Goal: Task Accomplishment & Management: Complete application form

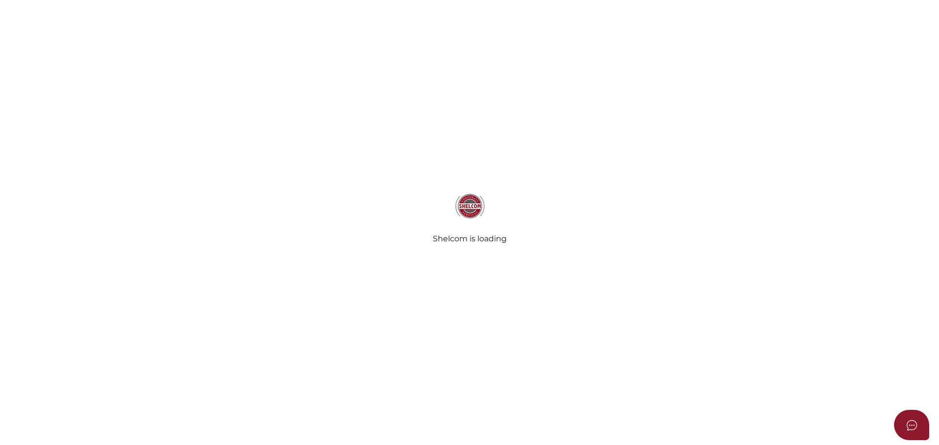
select select
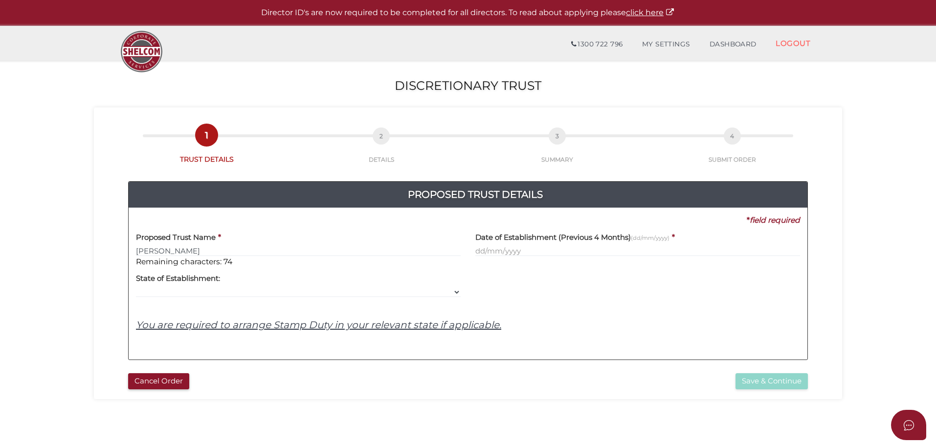
type input "Tranby"
click at [587, 247] on input "text" at bounding box center [637, 251] width 325 height 11
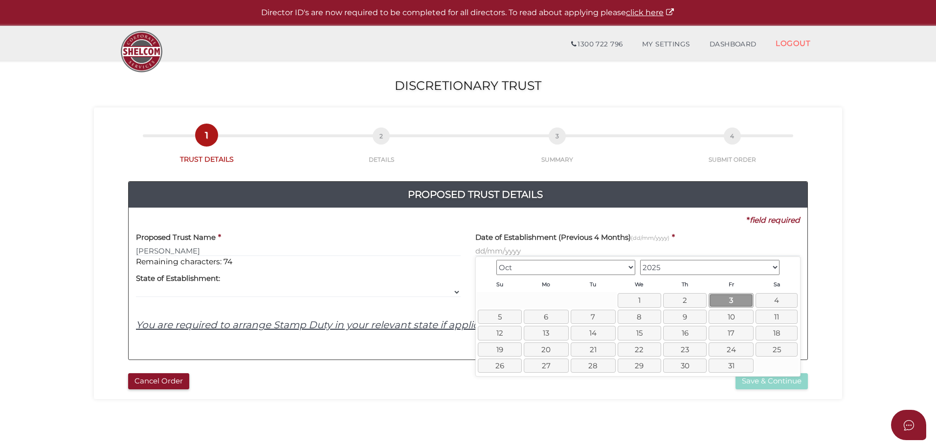
click at [733, 305] on link "3" at bounding box center [730, 300] width 45 height 14
type input "03/10/2025"
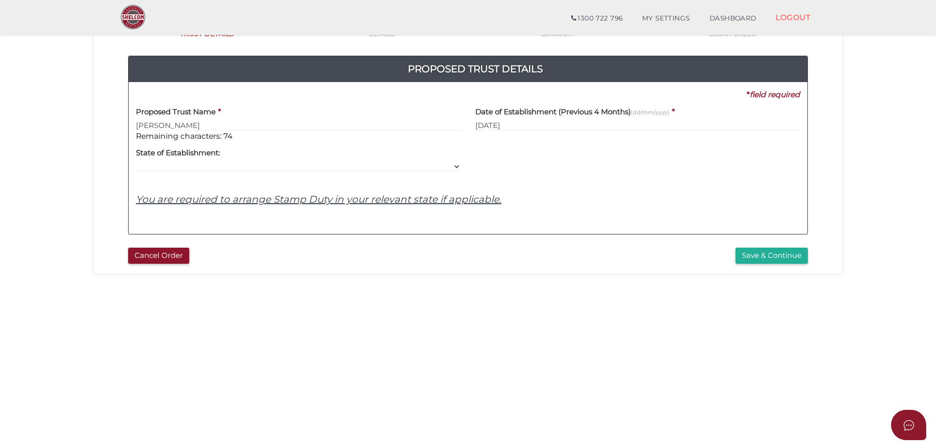
scroll to position [98, 0]
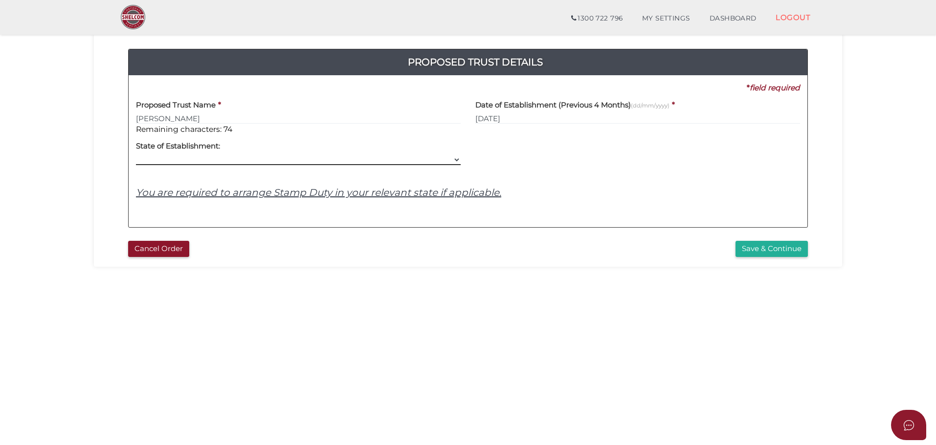
click at [269, 163] on select "VIC ACT NSW NT QLD TAS WA SA" at bounding box center [298, 159] width 325 height 11
select select "VIC"
click at [136, 154] on select "VIC ACT NSW NT QLD TAS WA SA" at bounding box center [298, 159] width 325 height 11
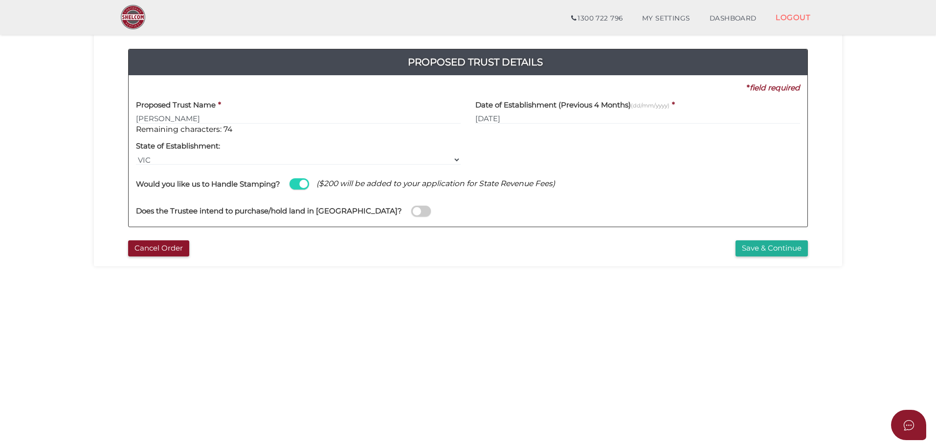
click at [411, 214] on span at bounding box center [421, 211] width 20 height 11
click at [0, 0] on input "checkbox" at bounding box center [0, 0] width 0 height 0
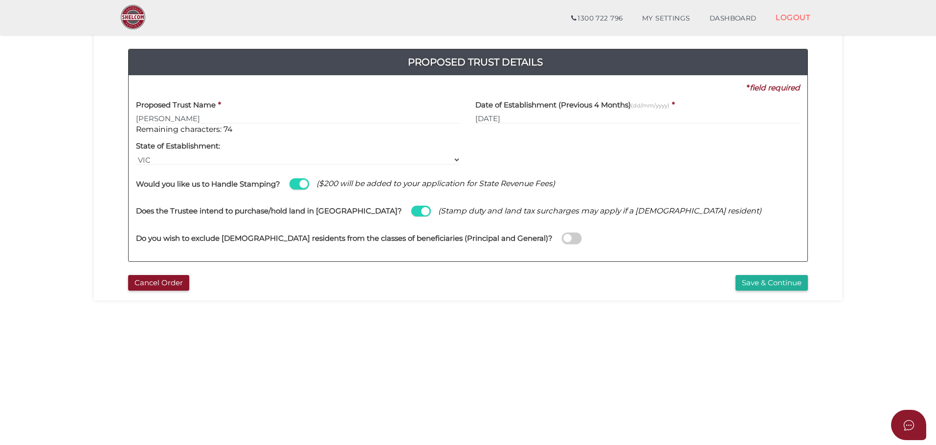
click at [562, 239] on span at bounding box center [572, 238] width 20 height 11
click at [0, 0] on input "checkbox" at bounding box center [0, 0] width 0 height 0
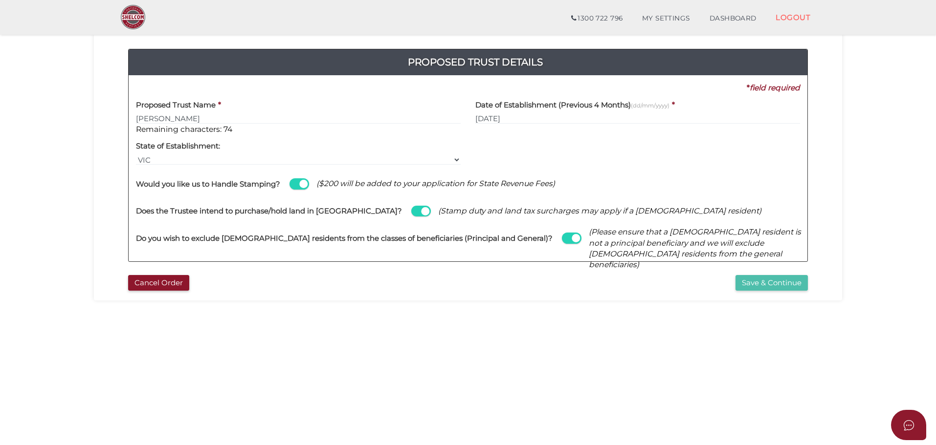
click at [769, 285] on button "Save & Continue" at bounding box center [771, 283] width 72 height 16
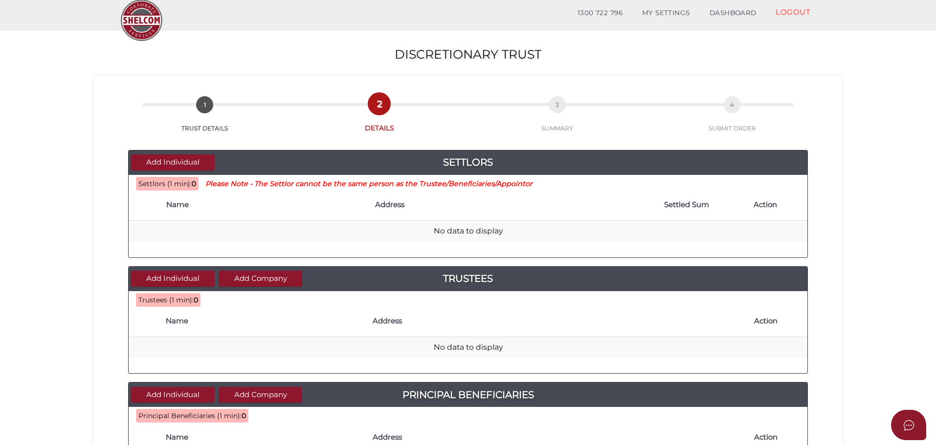
scroll to position [49, 0]
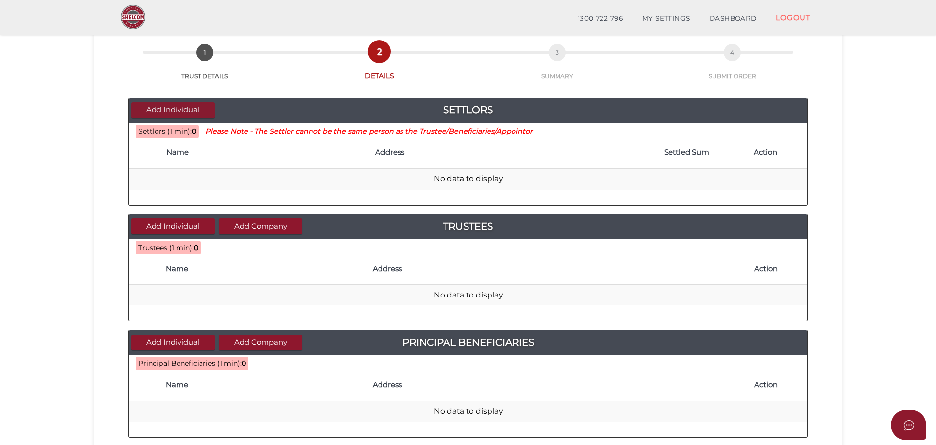
click at [178, 108] on button "Add Individual" at bounding box center [173, 110] width 84 height 16
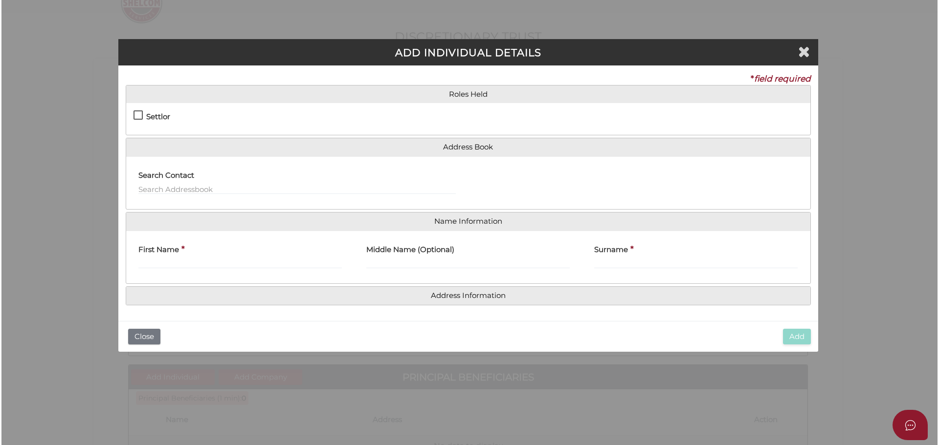
scroll to position [0, 0]
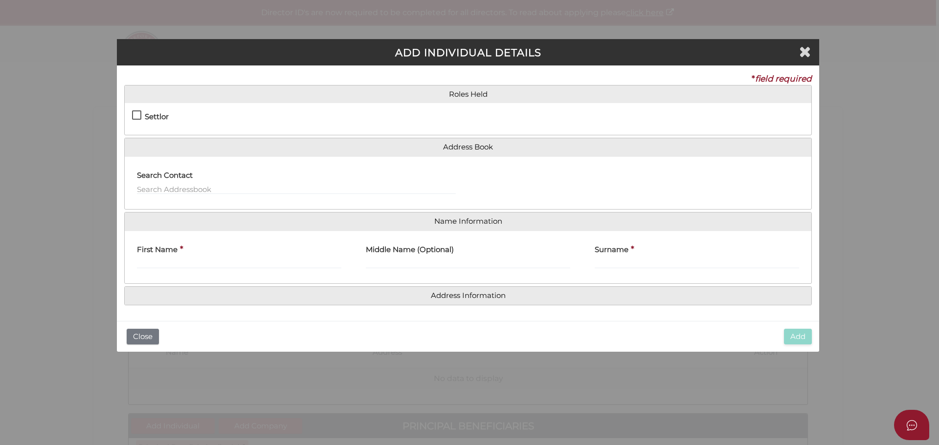
click at [138, 118] on label "Settlor" at bounding box center [150, 119] width 37 height 12
checkbox input "true"
type input "10"
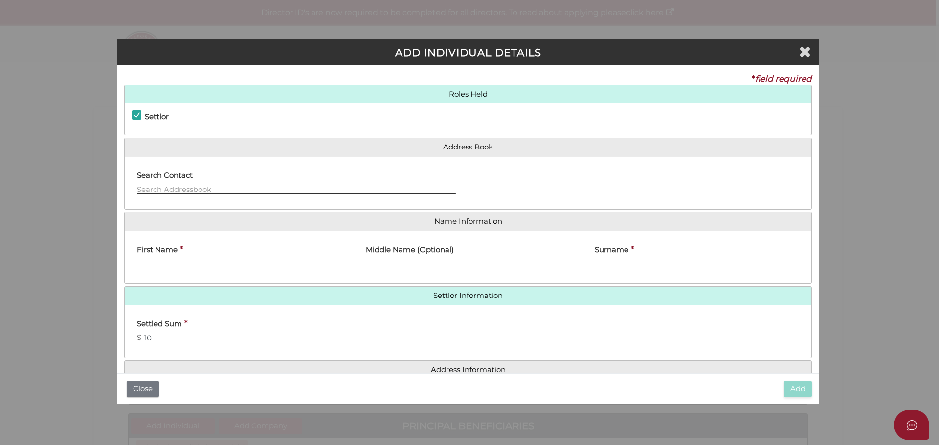
click at [162, 190] on input "text" at bounding box center [296, 189] width 319 height 11
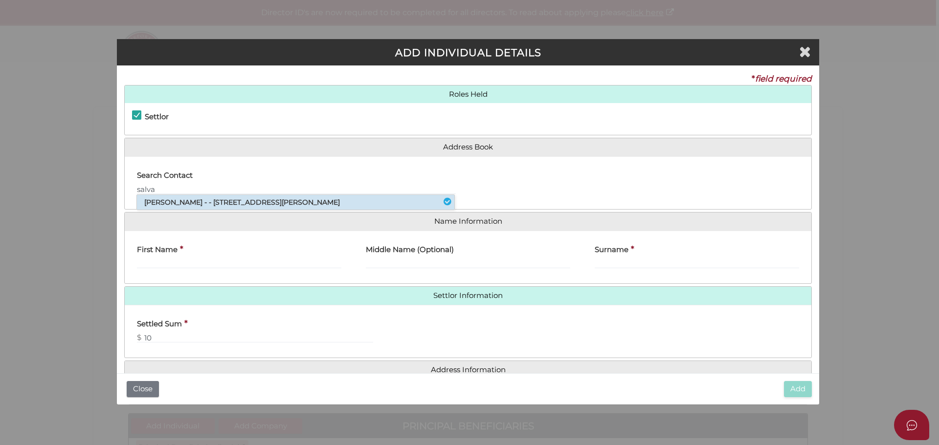
click at [205, 202] on li "Salvatore Migliorisi - - 37 Tassell Street, Hadfield, VIC, 3046" at bounding box center [295, 202] width 317 height 15
type input "Salvatore"
type input "Migliorisi"
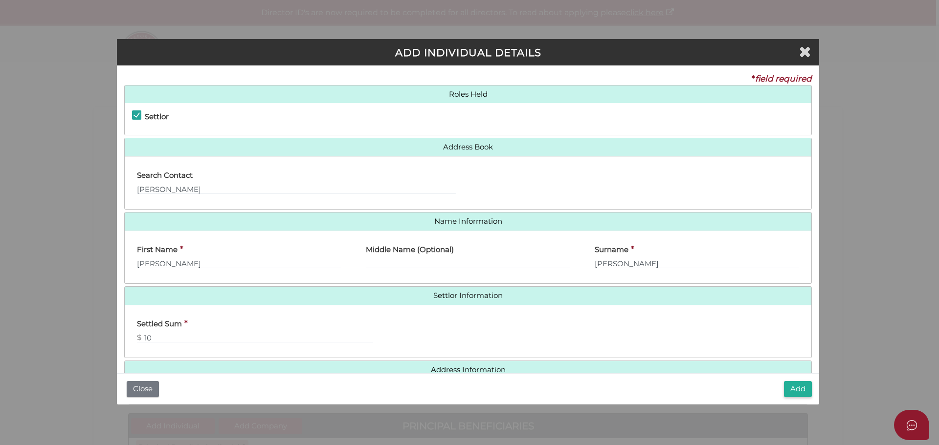
scroll to position [22, 0]
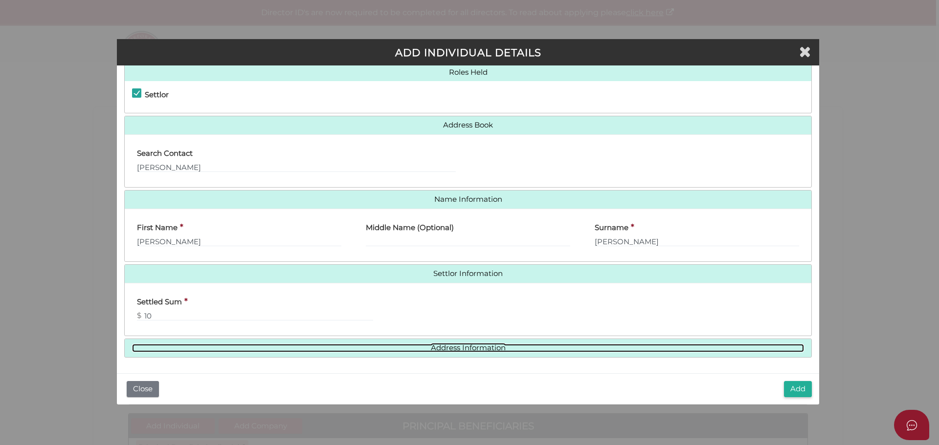
click at [475, 349] on link "Address Information" at bounding box center [468, 348] width 672 height 8
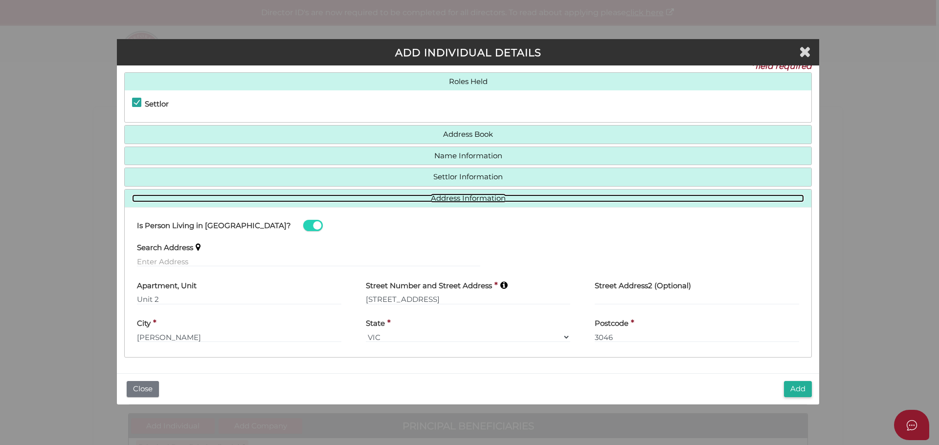
scroll to position [0, 0]
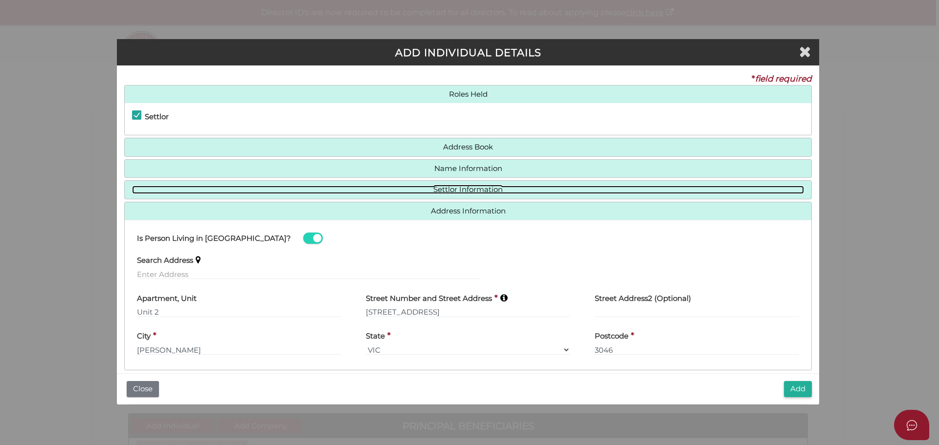
click at [478, 191] on link "Settlor Information" at bounding box center [468, 190] width 672 height 8
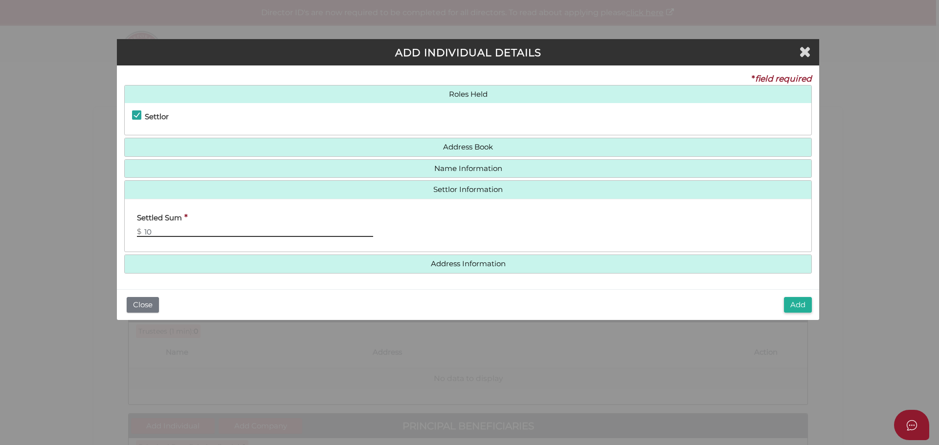
drag, startPoint x: 166, startPoint y: 236, endPoint x: 50, endPoint y: 219, distance: 116.7
click at [50, 219] on div "ADD INDIVIDUAL DETAILS * field required Roles Held Settlor Trustee Principal Be…" at bounding box center [469, 222] width 939 height 445
type input "20"
click at [455, 268] on h4 "Address Information" at bounding box center [468, 264] width 686 height 18
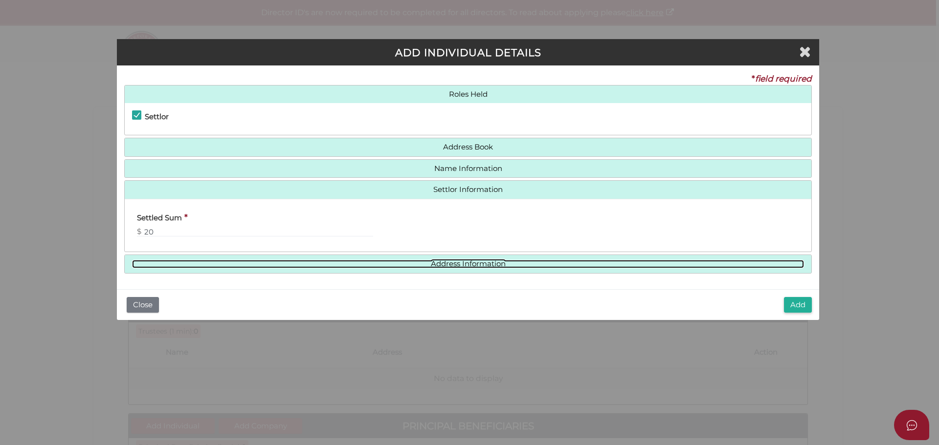
click at [480, 267] on link "Address Information" at bounding box center [468, 264] width 672 height 8
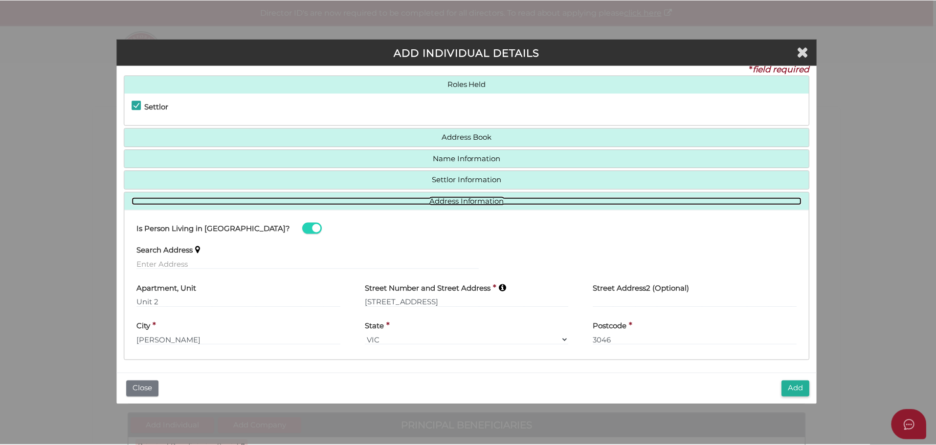
scroll to position [13, 0]
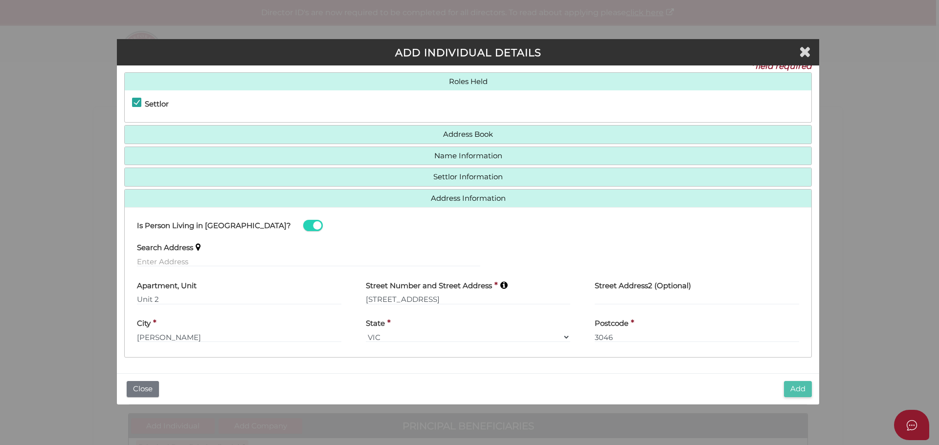
click at [793, 387] on button "Add" at bounding box center [798, 389] width 28 height 16
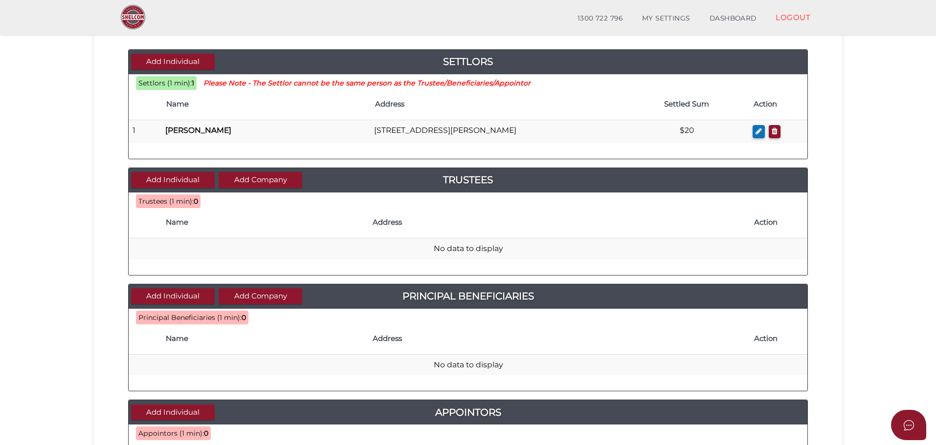
scroll to position [98, 0]
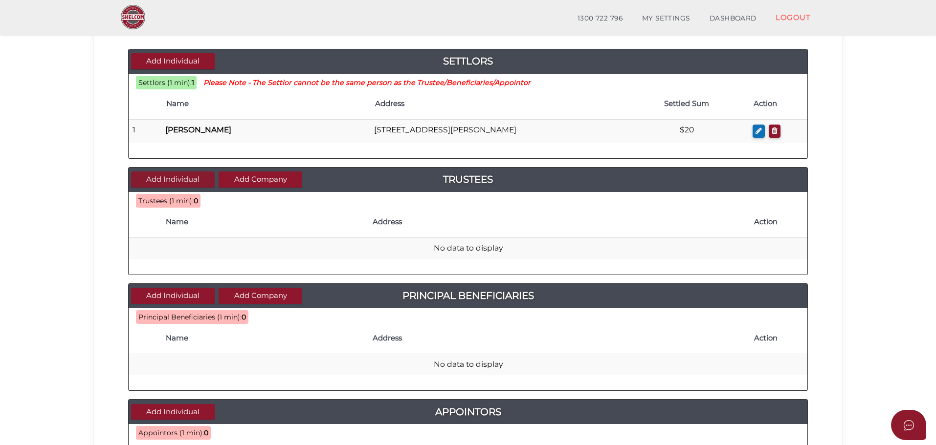
click at [183, 179] on button "Add Individual" at bounding box center [173, 180] width 84 height 16
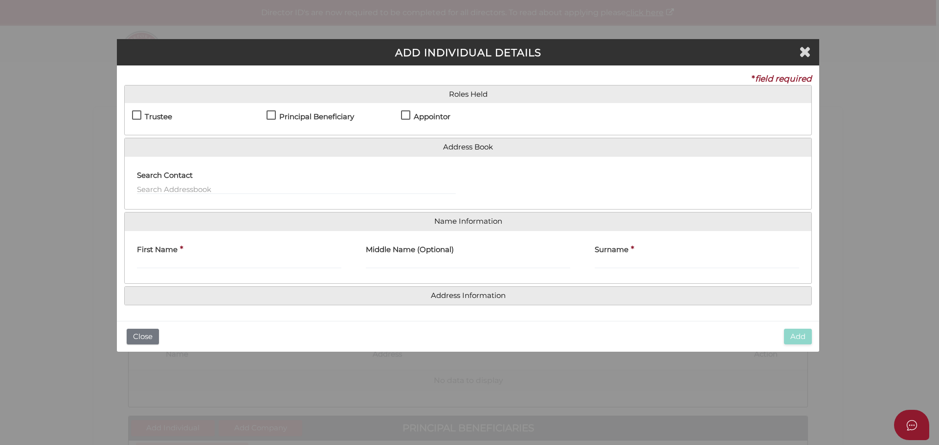
click at [137, 116] on label "Trustee" at bounding box center [152, 119] width 40 height 12
checkbox input "true"
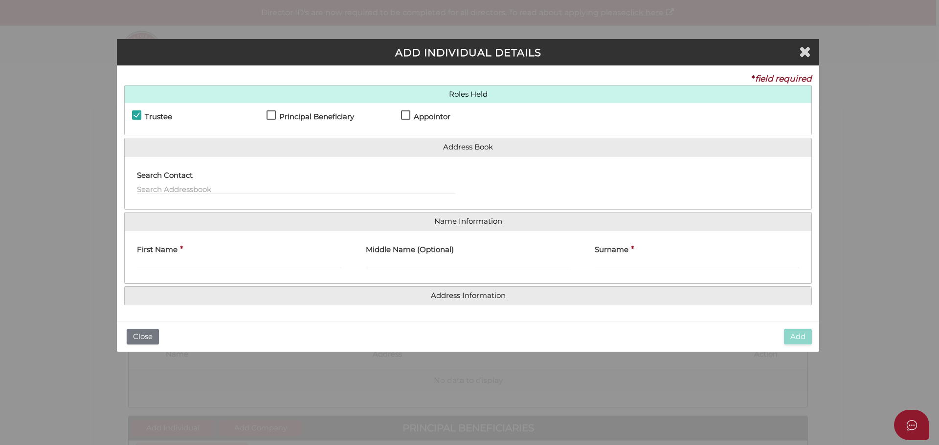
click at [275, 113] on label "Principal Beneficiary" at bounding box center [310, 119] width 88 height 12
checkbox input "true"
click at [402, 115] on label "Appointor" at bounding box center [425, 119] width 49 height 12
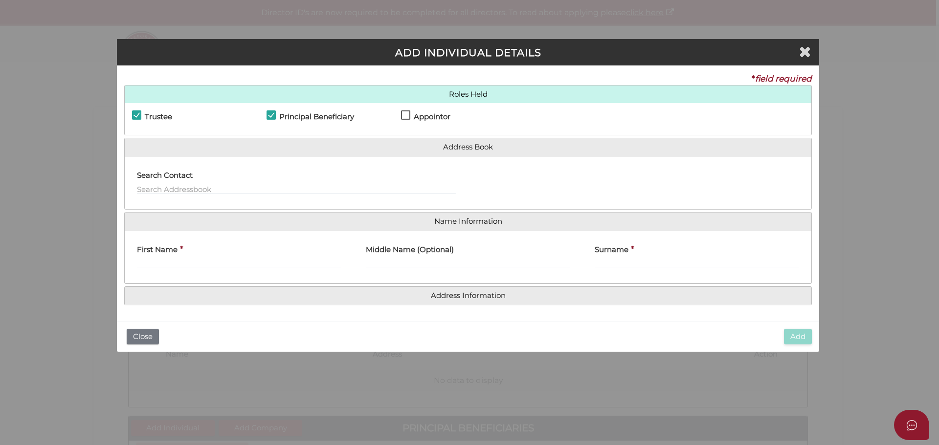
checkbox input "true"
click at [176, 264] on input "First Name" at bounding box center [239, 263] width 204 height 11
type input "Peter"
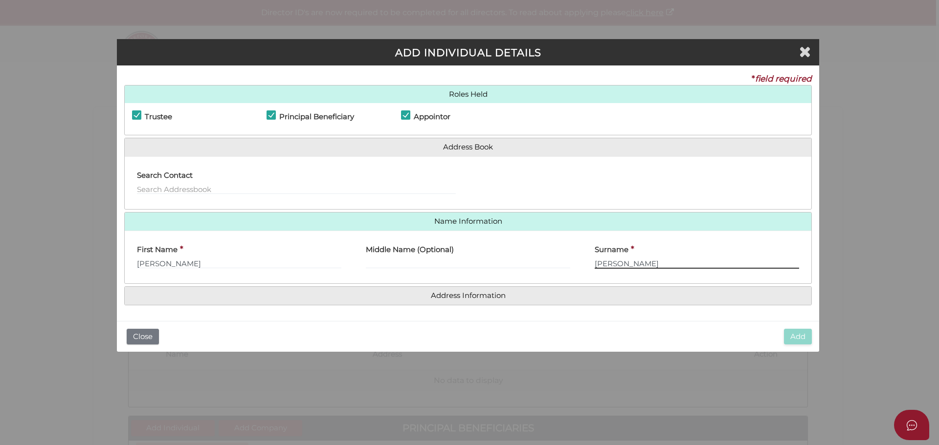
type input "Cooke"
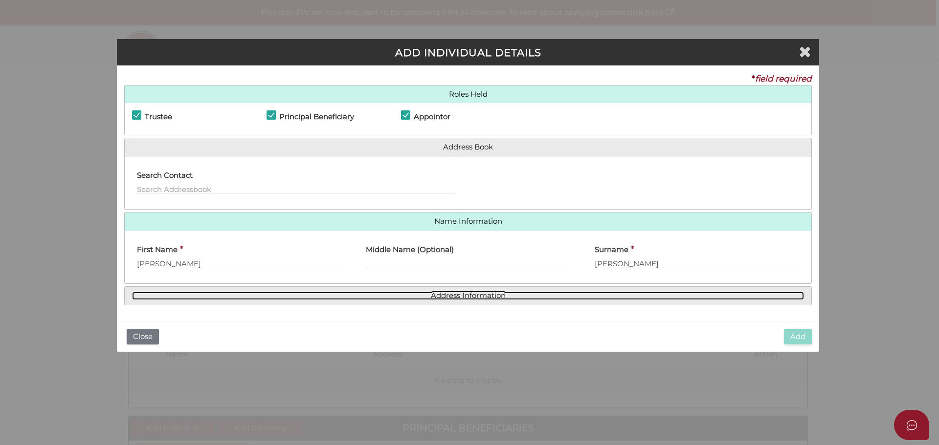
click at [443, 297] on link "Address Information" at bounding box center [468, 296] width 672 height 8
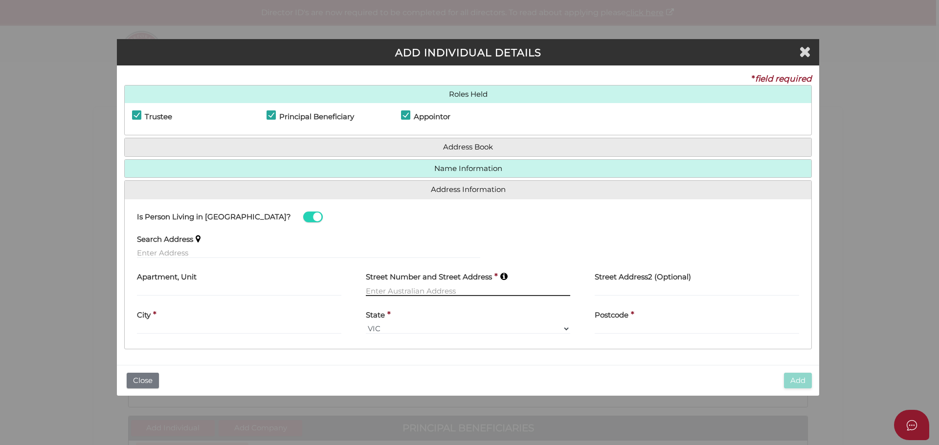
click at [453, 289] on input "text" at bounding box center [468, 290] width 204 height 11
type input "27 Highgate Grove"
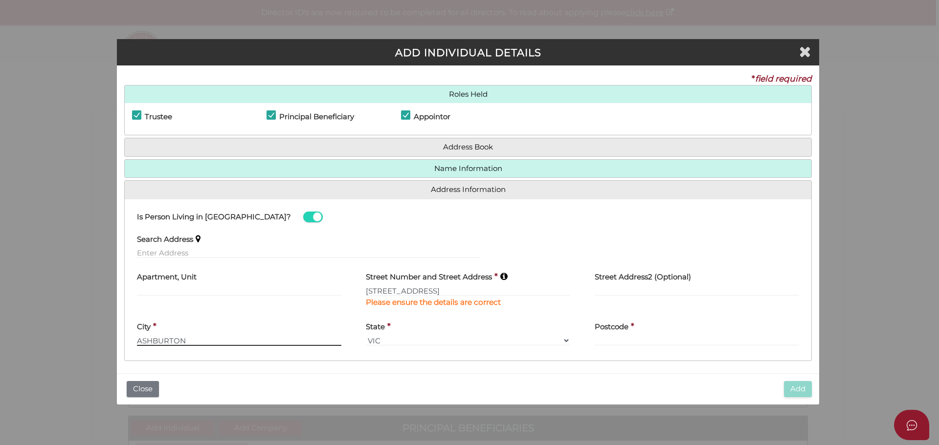
type input "ASHBURTON"
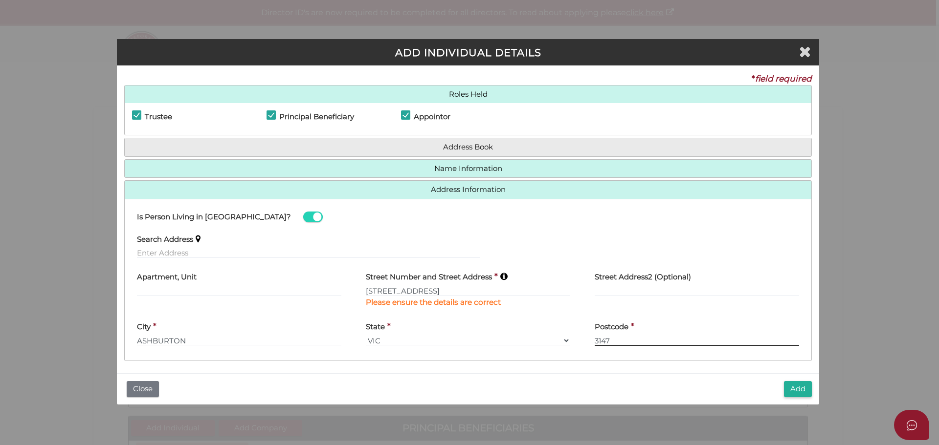
type input "3147"
click at [792, 386] on button "Add" at bounding box center [798, 389] width 28 height 16
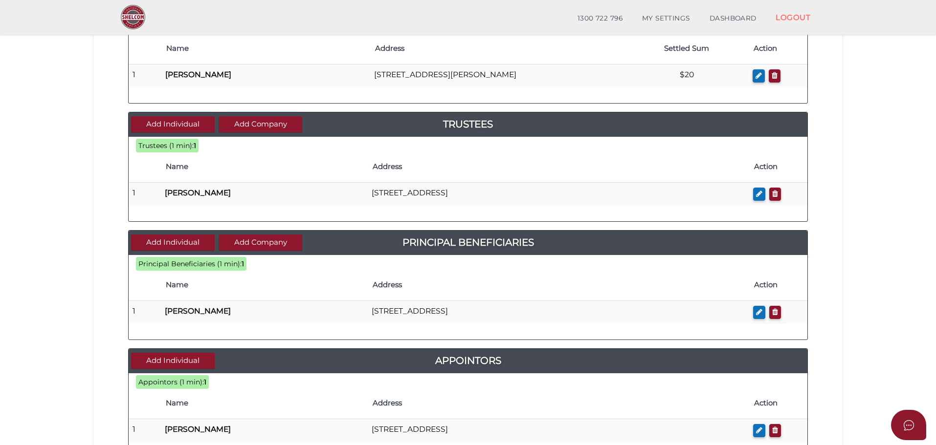
scroll to position [147, 0]
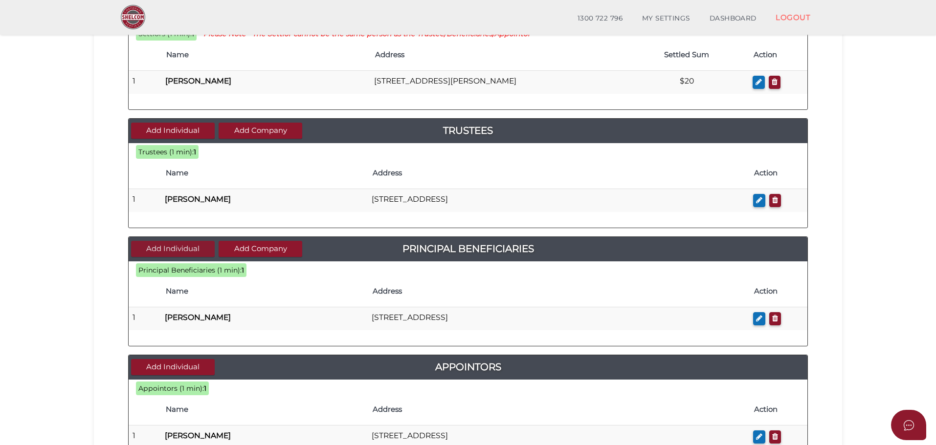
click at [162, 246] on button "Add Individual" at bounding box center [173, 249] width 84 height 16
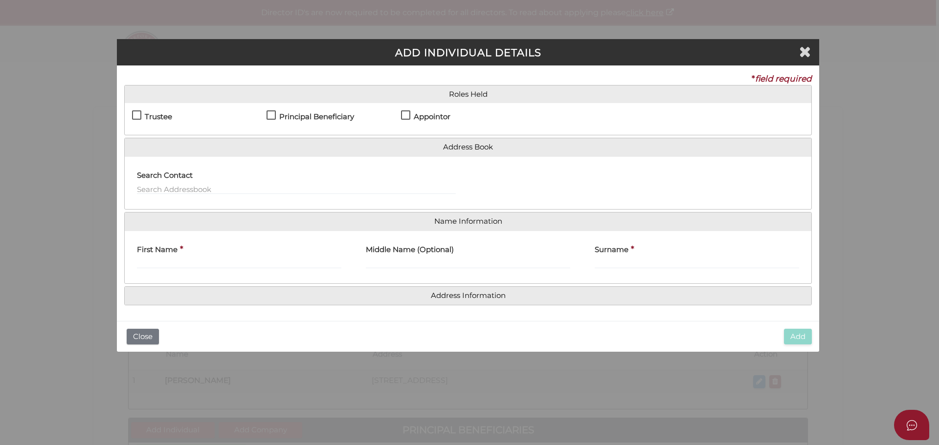
click at [274, 115] on label "Principal Beneficiary" at bounding box center [310, 119] width 88 height 12
checkbox input "true"
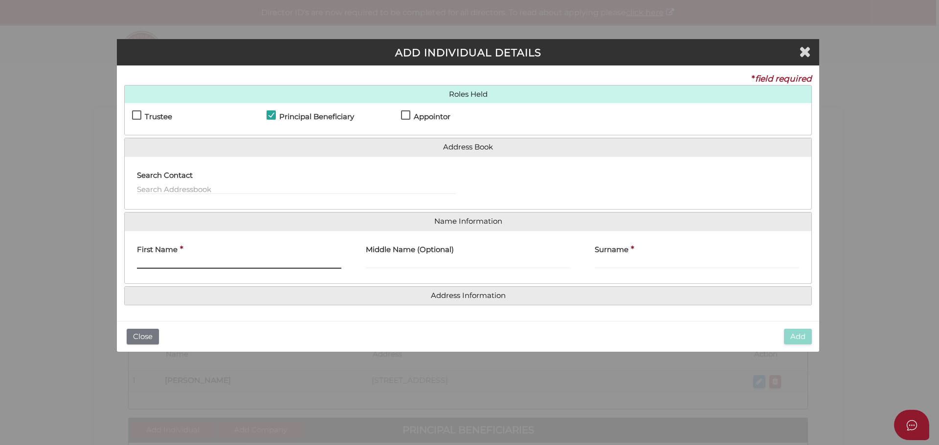
click at [203, 263] on input "First Name" at bounding box center [239, 263] width 204 height 11
type input "Kerri"
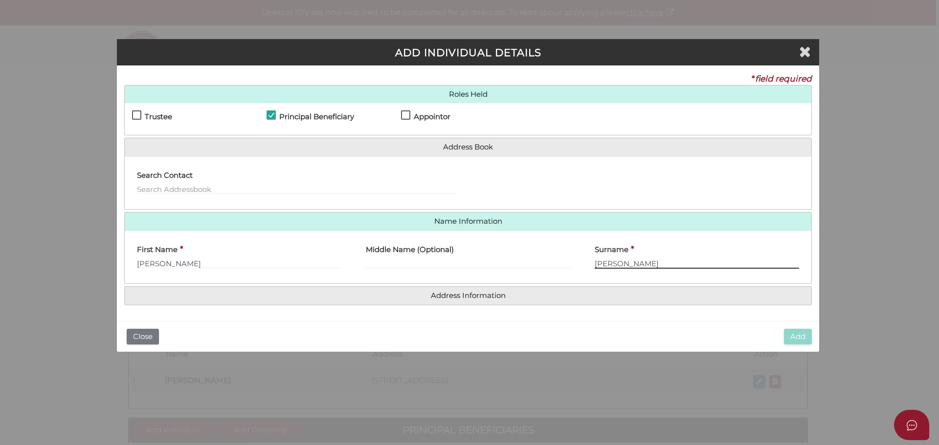
type input "Cooke"
click at [468, 289] on h4 "Address Information" at bounding box center [468, 296] width 686 height 18
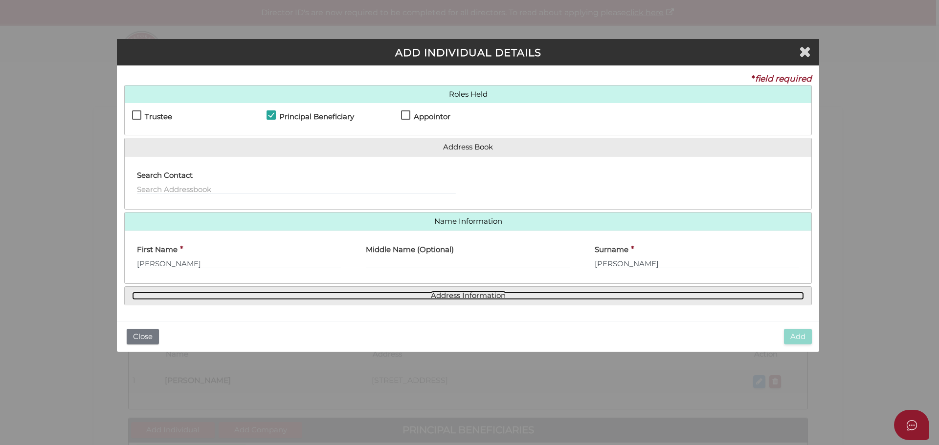
click at [458, 299] on link "Address Information" at bounding box center [468, 296] width 672 height 8
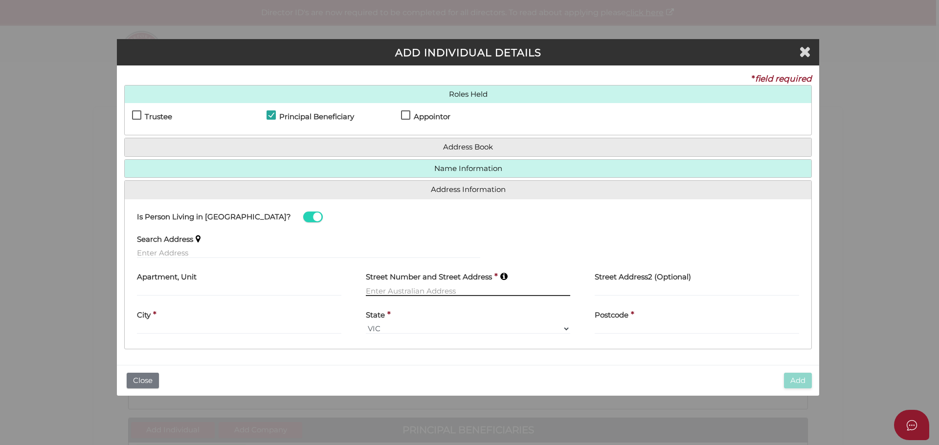
click at [434, 290] on input "text" at bounding box center [468, 290] width 204 height 11
type input "27 Highgate Grove"
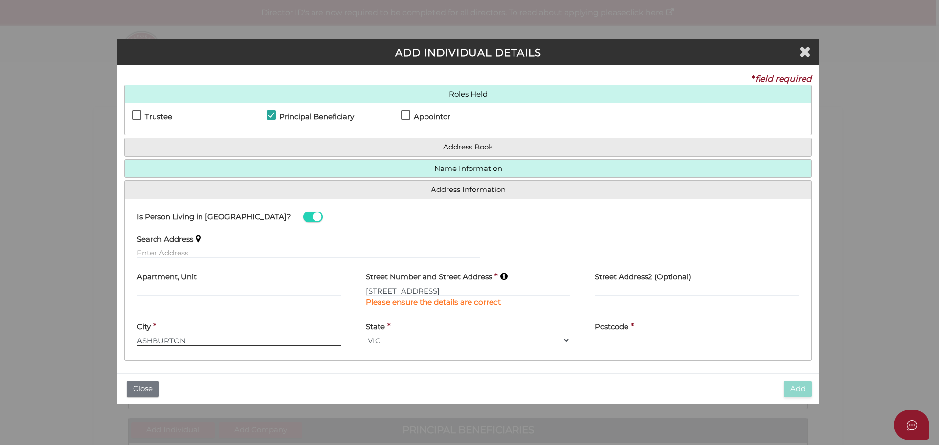
type input "ASHBURTON"
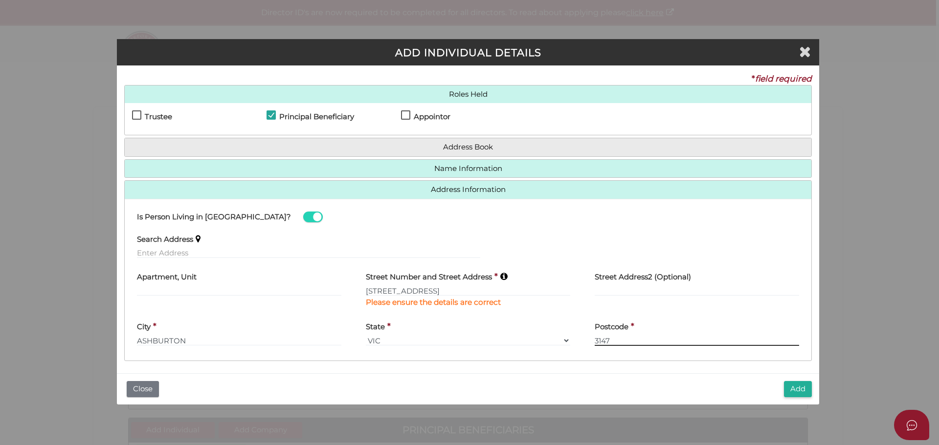
type input "3147"
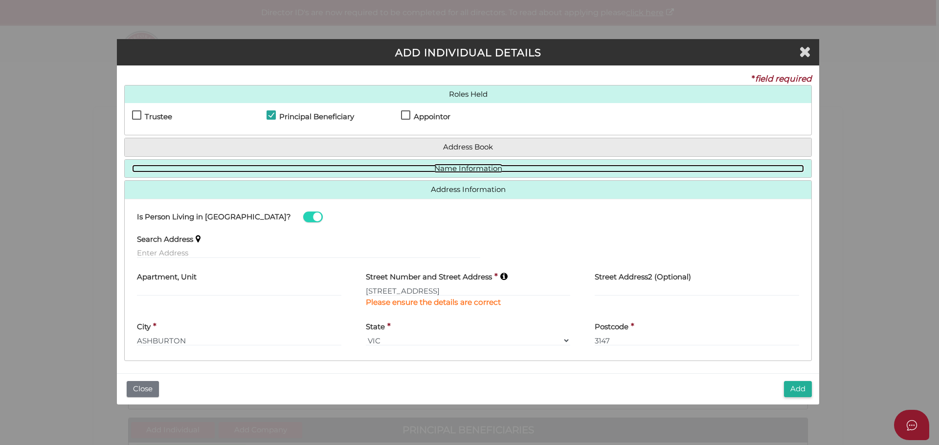
click at [484, 171] on link "Name Information" at bounding box center [468, 169] width 672 height 8
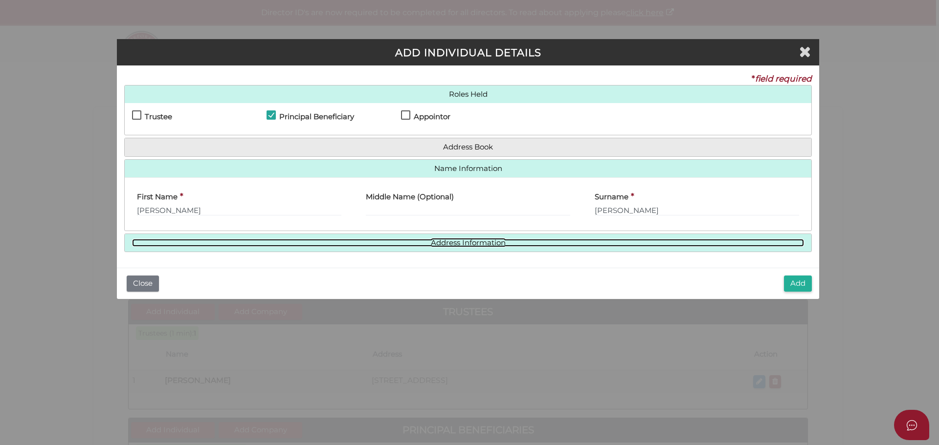
click at [472, 246] on link "Address Information" at bounding box center [468, 243] width 672 height 8
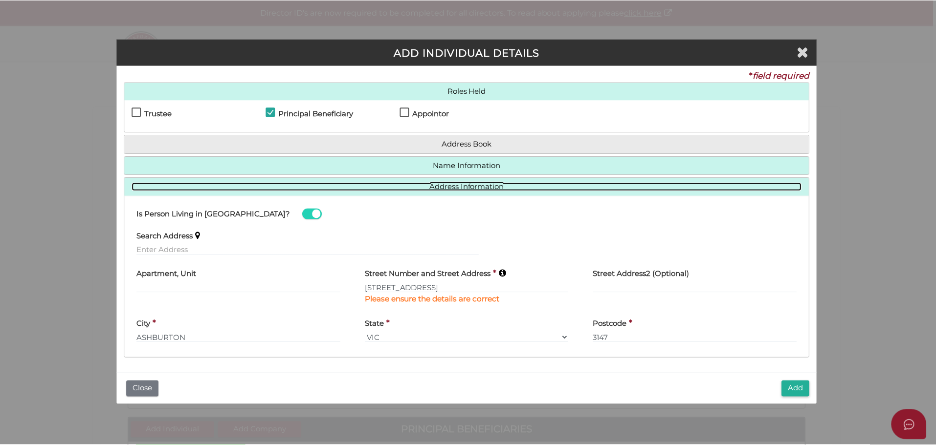
scroll to position [3, 0]
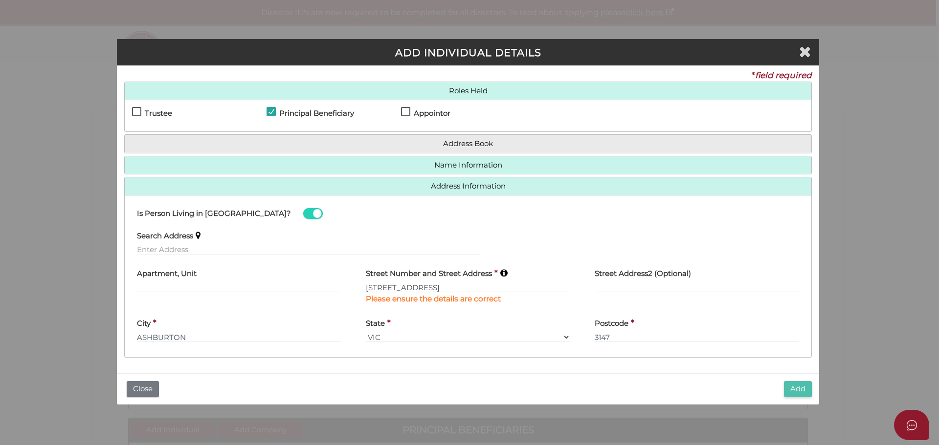
click at [798, 388] on button "Add" at bounding box center [798, 389] width 28 height 16
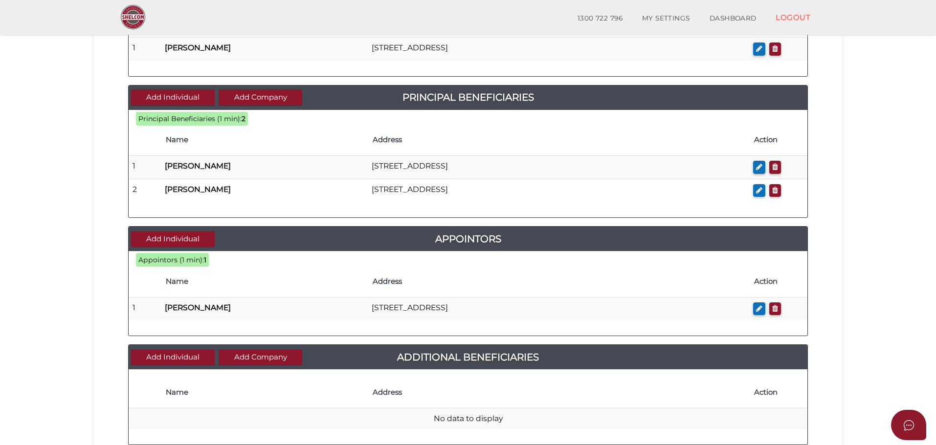
scroll to position [391, 0]
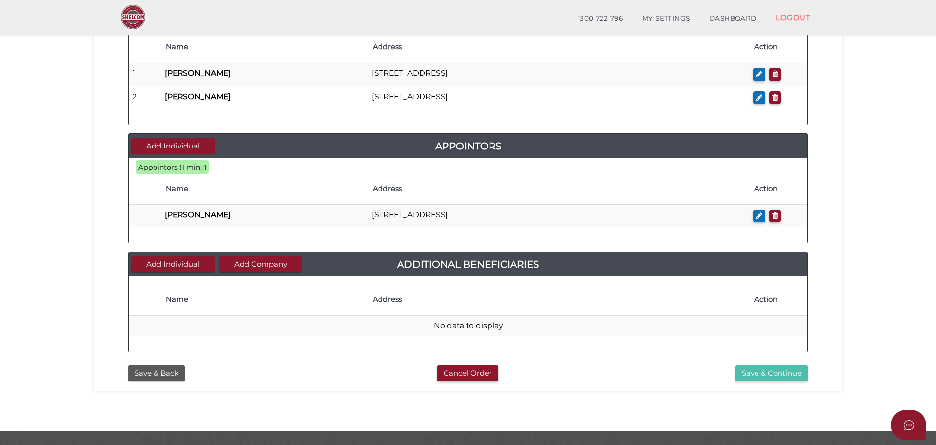
click at [772, 373] on button "Save & Continue" at bounding box center [771, 374] width 72 height 16
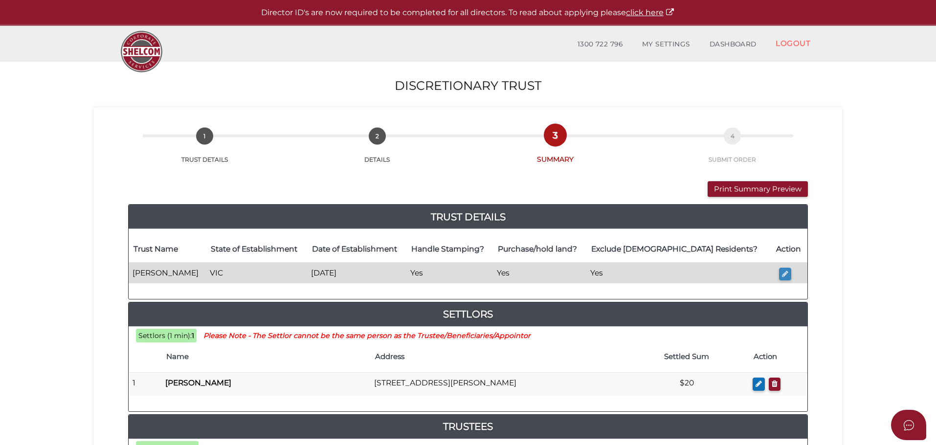
click at [784, 273] on icon "button" at bounding box center [785, 273] width 6 height 7
type input "Tranby"
type input "[DATE]"
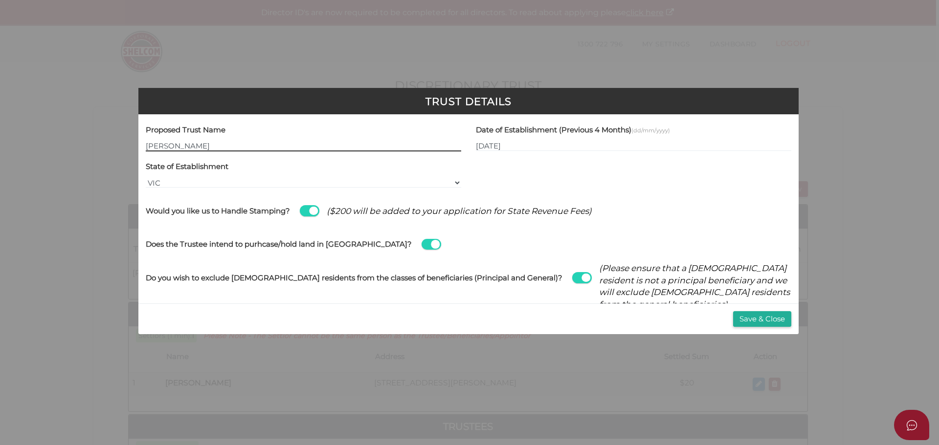
click at [204, 146] on input "Tranby" at bounding box center [303, 146] width 315 height 11
type input "[PERSON_NAME] Trust"
click at [751, 315] on button "Save & Close" at bounding box center [762, 319] width 58 height 16
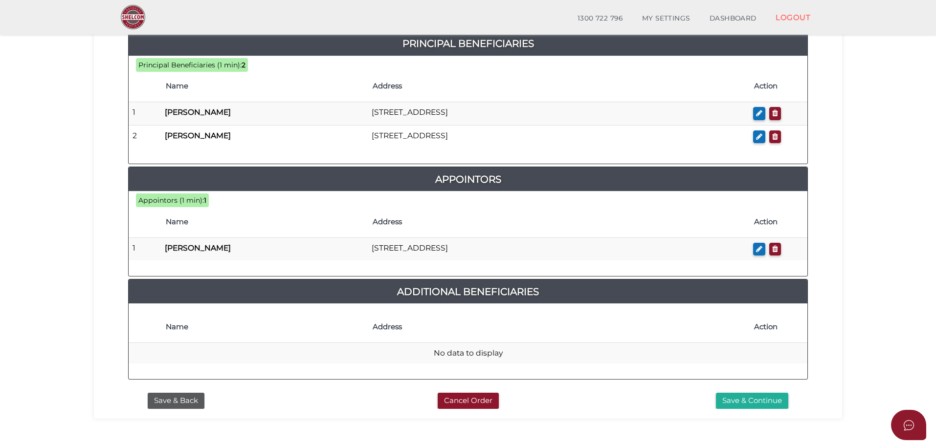
scroll to position [512, 0]
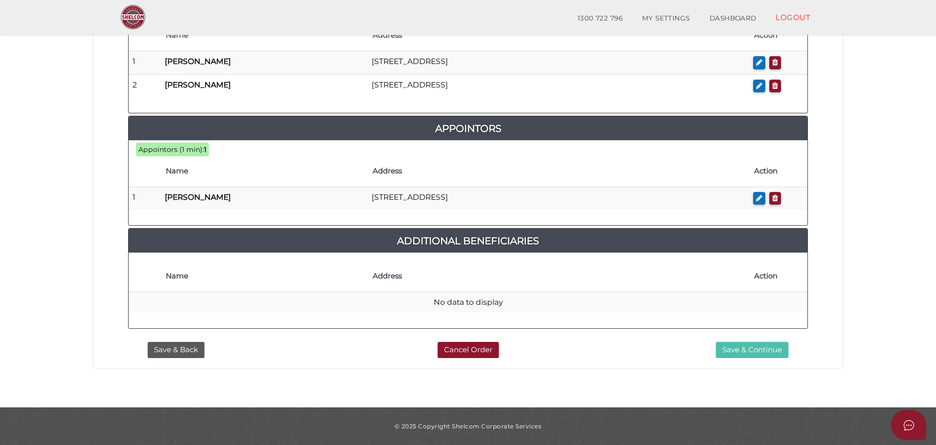
click at [754, 351] on button "Save & Continue" at bounding box center [752, 350] width 72 height 16
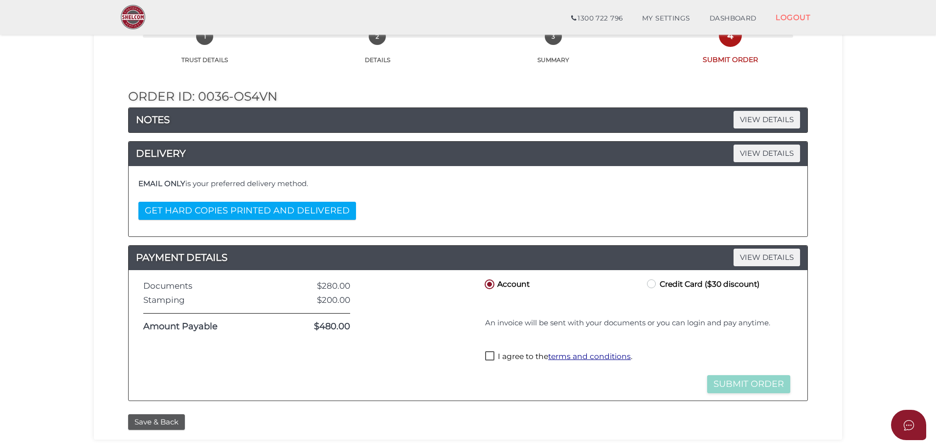
scroll to position [98, 0]
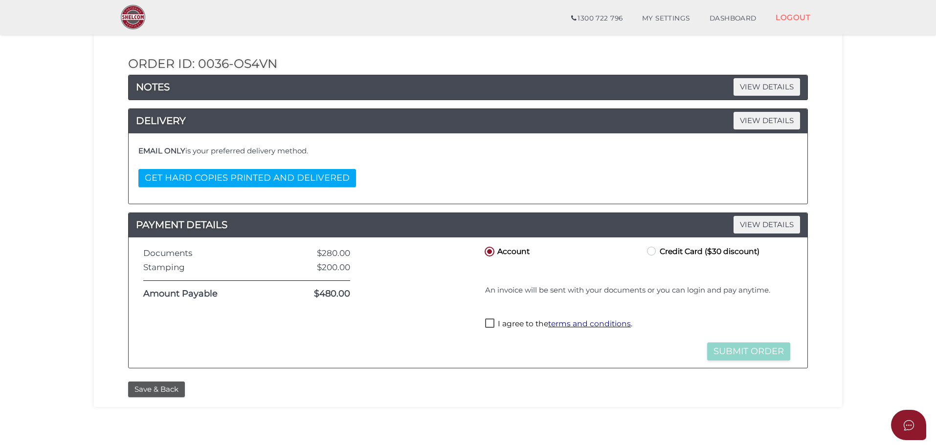
drag, startPoint x: 492, startPoint y: 324, endPoint x: 489, endPoint y: 328, distance: 5.2
click at [489, 328] on label "I agree to the terms and conditions ." at bounding box center [558, 325] width 147 height 12
checkbox input "true"
click at [746, 350] on button "Submit Order" at bounding box center [748, 352] width 83 height 18
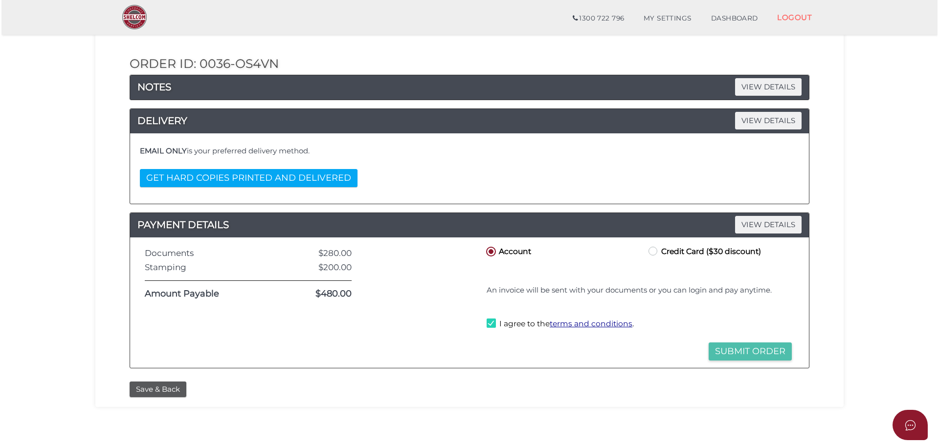
scroll to position [0, 0]
